Goal: Find specific page/section: Find specific page/section

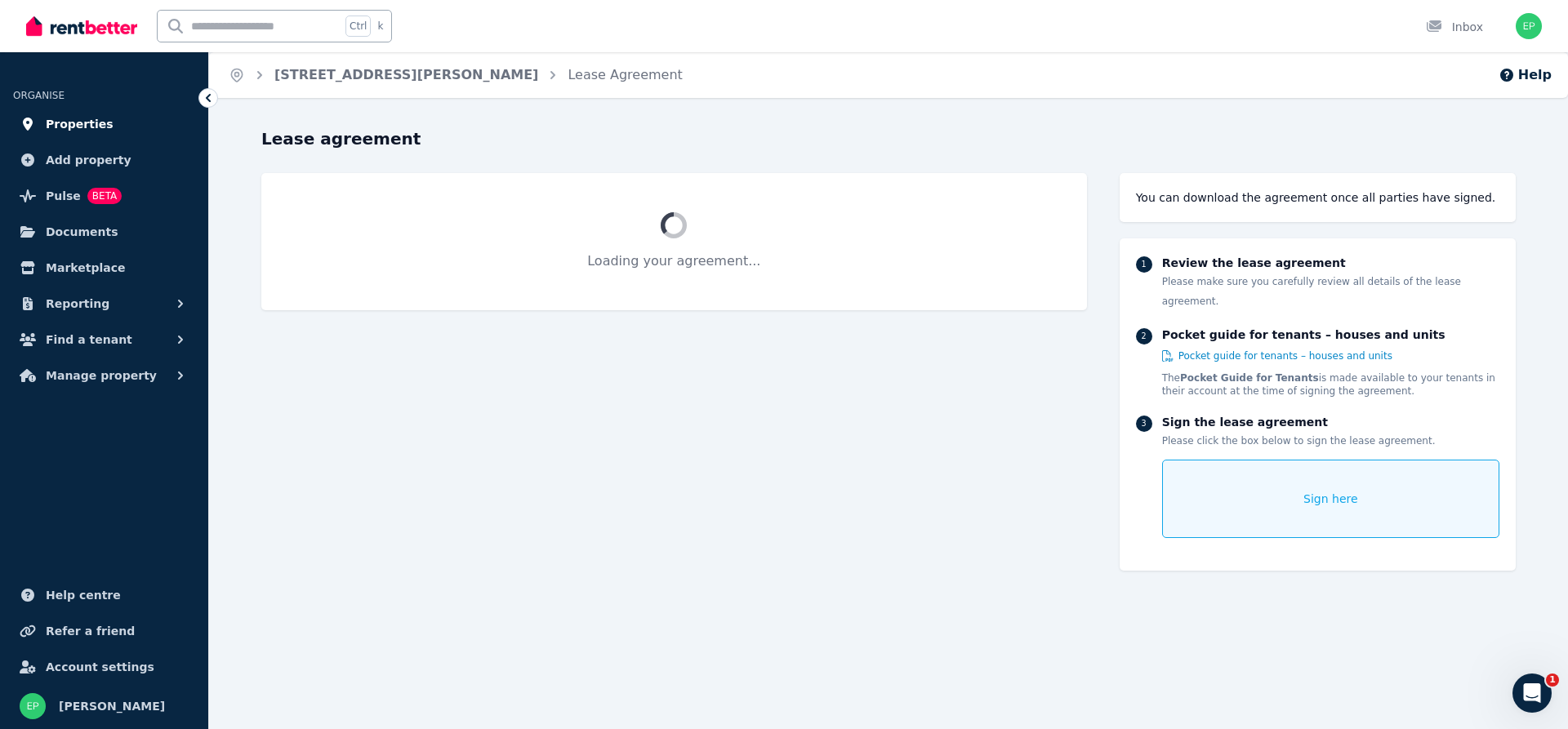
click at [70, 124] on span "Properties" at bounding box center [80, 124] width 68 height 20
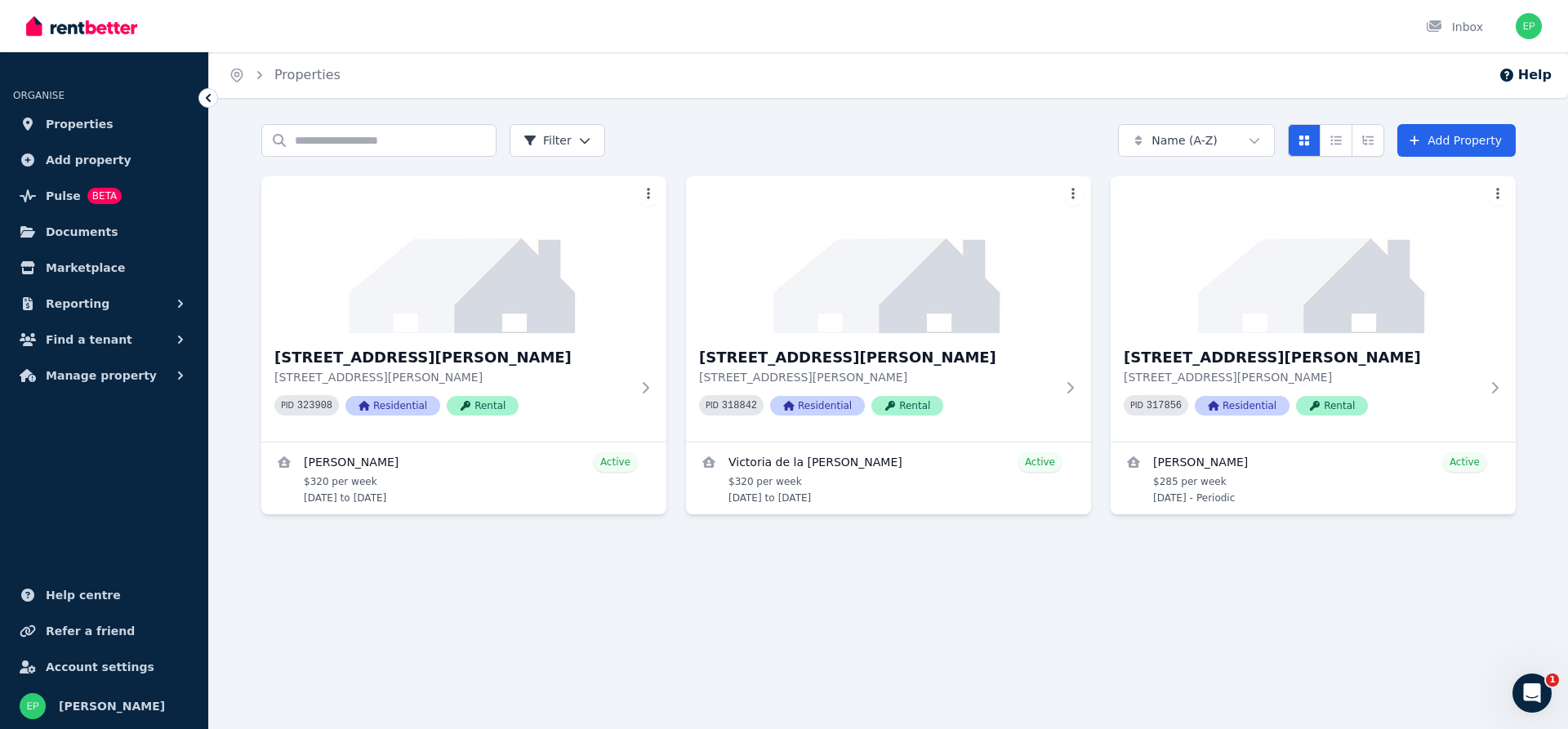
drag, startPoint x: 1045, startPoint y: 573, endPoint x: 966, endPoint y: 579, distance: 79.2
click at [966, 579] on div "Search properties Filter Name (A-Z) Add Property 13 Morning Close, Port Douglas…" at bounding box center [888, 357] width 1359 height 465
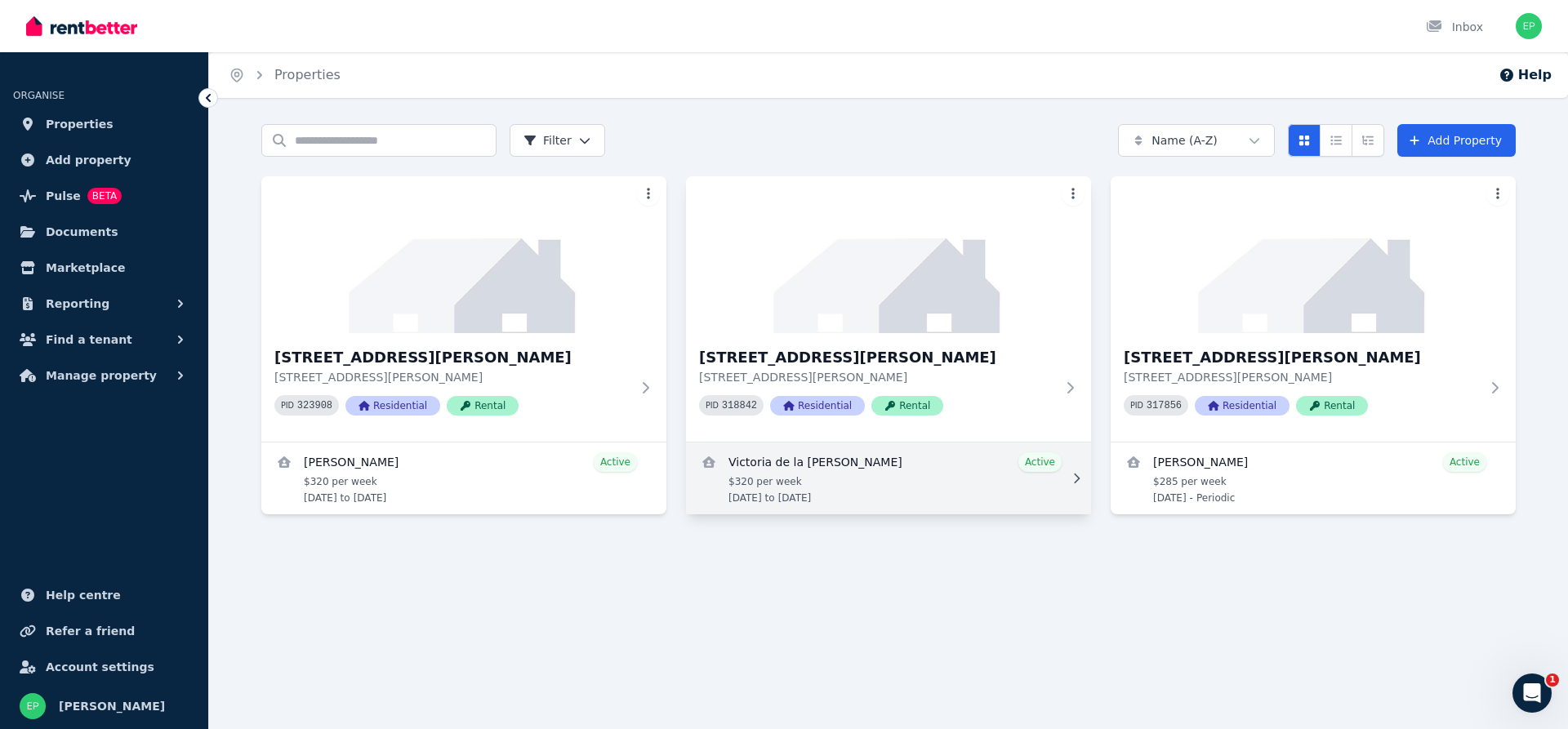
click at [847, 498] on link "View details for Victoria de la gracia echeverria Bauer" at bounding box center [889, 478] width 405 height 72
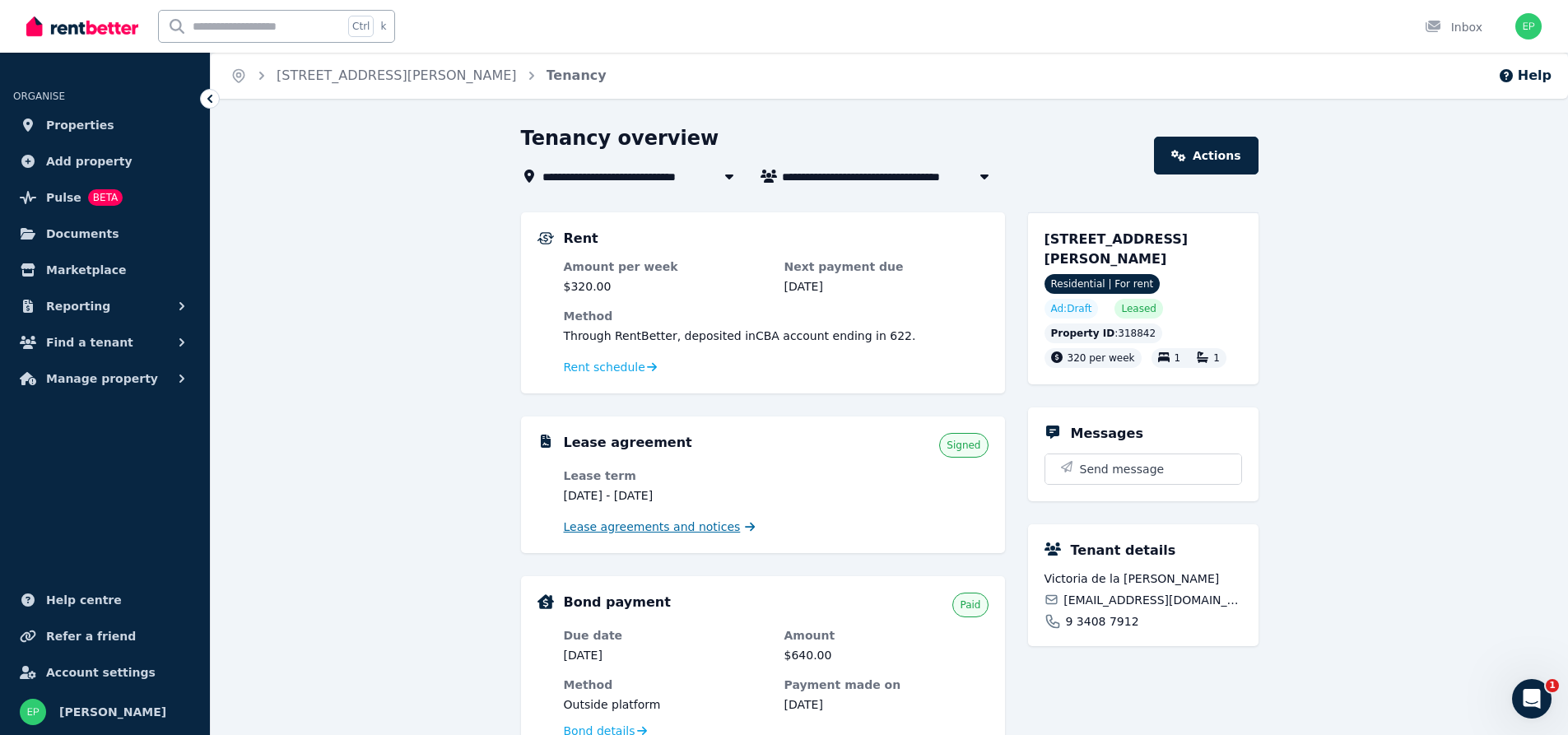
click at [676, 531] on span "Lease agreements and notices" at bounding box center [652, 526] width 177 height 17
